Goal: Navigation & Orientation: Find specific page/section

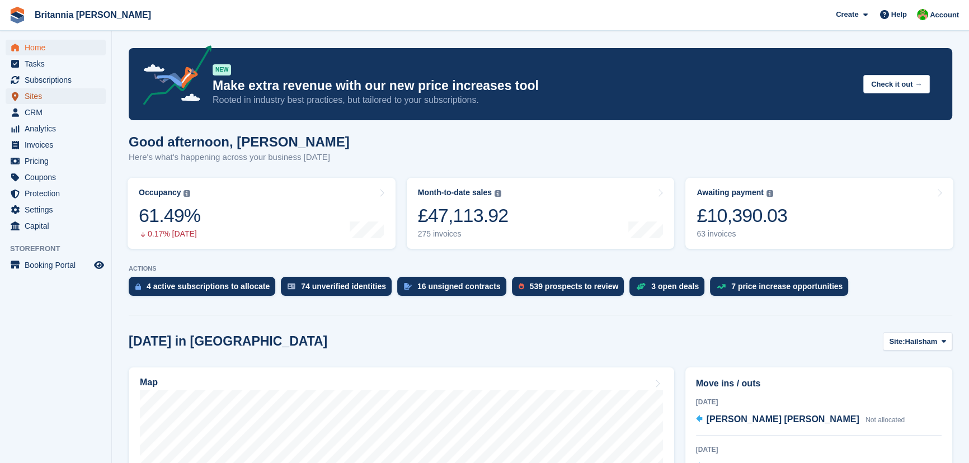
click at [41, 93] on span "Sites" at bounding box center [58, 96] width 67 height 16
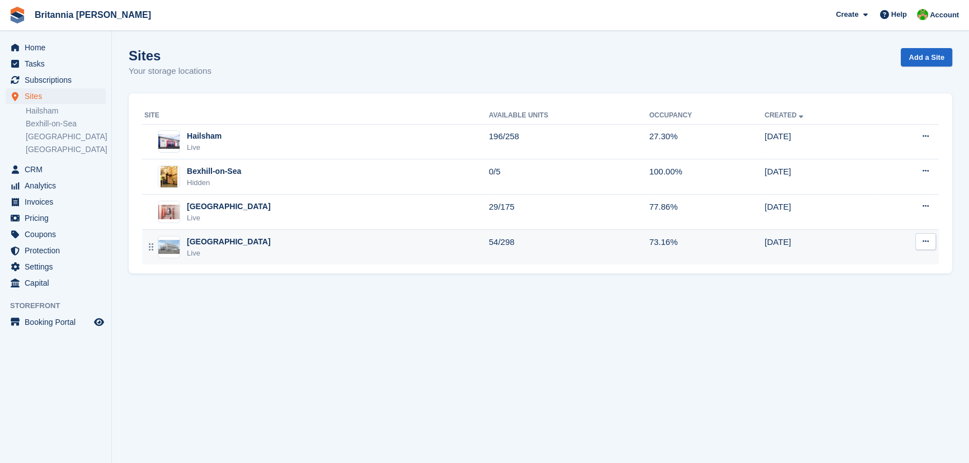
click at [199, 252] on div "Live" at bounding box center [229, 253] width 84 height 11
